Goal: Information Seeking & Learning: Learn about a topic

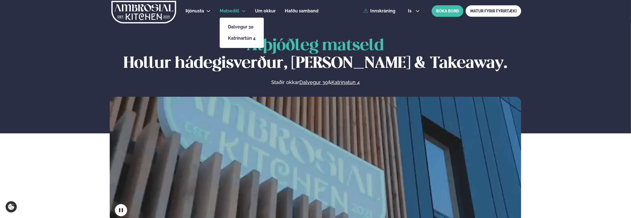
click at [233, 12] on span "Matseðill" at bounding box center [230, 10] width 20 height 5
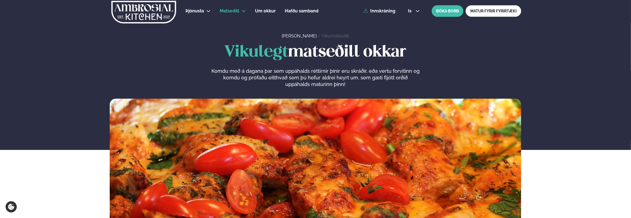
click at [153, 81] on div "Vikulegt matseðill okkar Komdu með á dagana þar sem uppáhalds réttirnir þínir e…" at bounding box center [316, 66] width 412 height 44
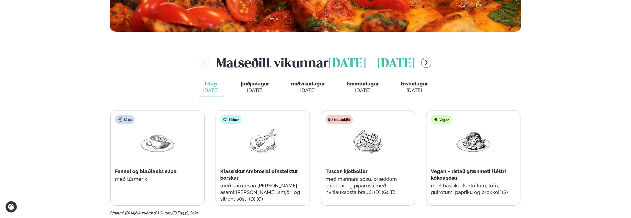
scroll to position [193, 0]
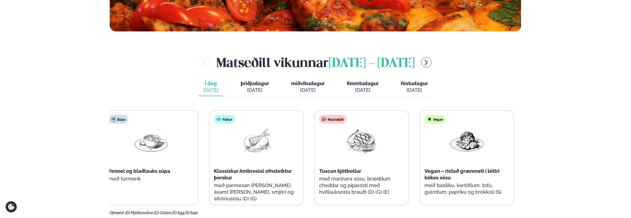
click at [231, 126] on div "Fiskur Klassískur Ambrosial ofnsteiktur þorskur með parmesan [PERSON_NAME] ásam…" at bounding box center [257, 161] width 94 height 101
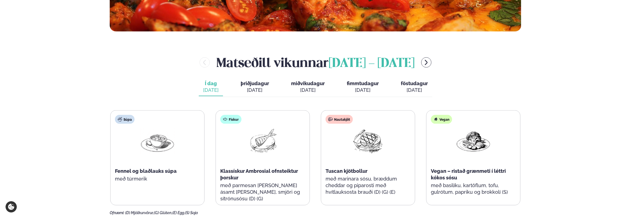
click at [258, 80] on button "þriðjudagur þri. [DATE]" at bounding box center [254, 87] width 37 height 18
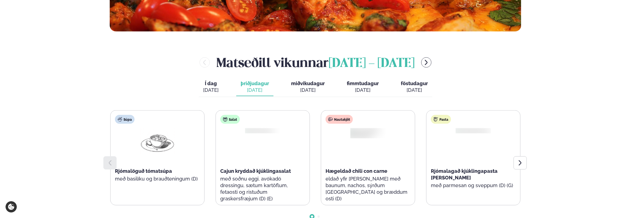
click at [231, 83] on div "Í dag Í d. [DATE] þriðjudagur þri. [DATE] miðvikudagur mið. [DATE] fimmtudagur …" at bounding box center [316, 87] width 234 height 19
click at [211, 81] on span "Í dag" at bounding box center [210, 83] width 15 height 7
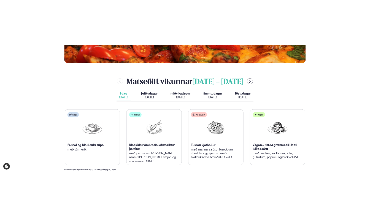
scroll to position [193, 0]
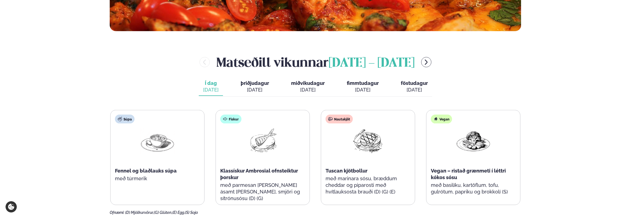
drag, startPoint x: 490, startPoint y: 71, endPoint x: 486, endPoint y: 73, distance: 3.5
drag, startPoint x: 486, startPoint y: 73, endPoint x: 490, endPoint y: 55, distance: 17.5
click at [490, 54] on div "[PERSON_NAME] [DATE] - [DATE]" at bounding box center [316, 62] width 412 height 18
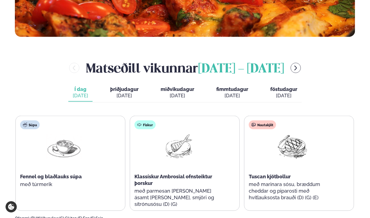
drag, startPoint x: 299, startPoint y: 66, endPoint x: 291, endPoint y: 66, distance: 8.8
click at [299, 66] on div "[PERSON_NAME] [DATE] - [DATE]" at bounding box center [185, 68] width 340 height 18
